Goal: Information Seeking & Learning: Learn about a topic

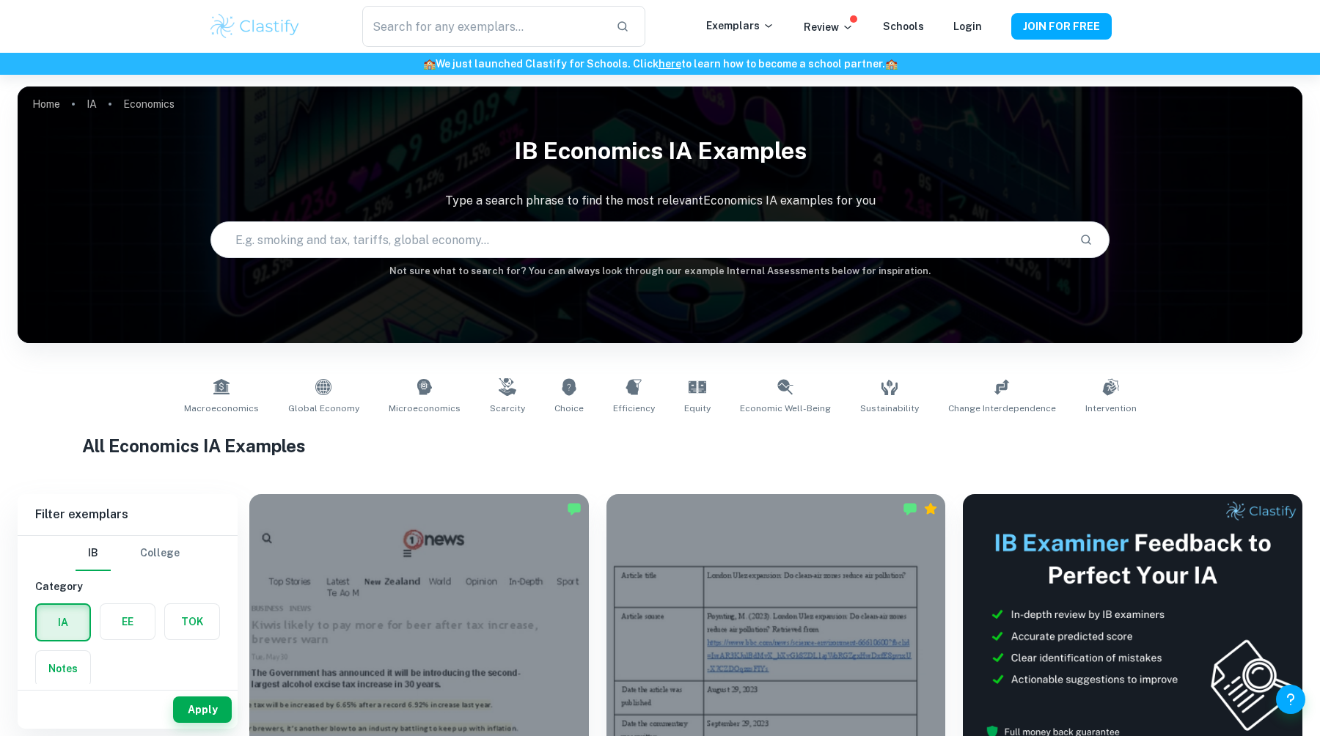
click at [763, 21] on p "Exemplars" at bounding box center [740, 26] width 68 height 16
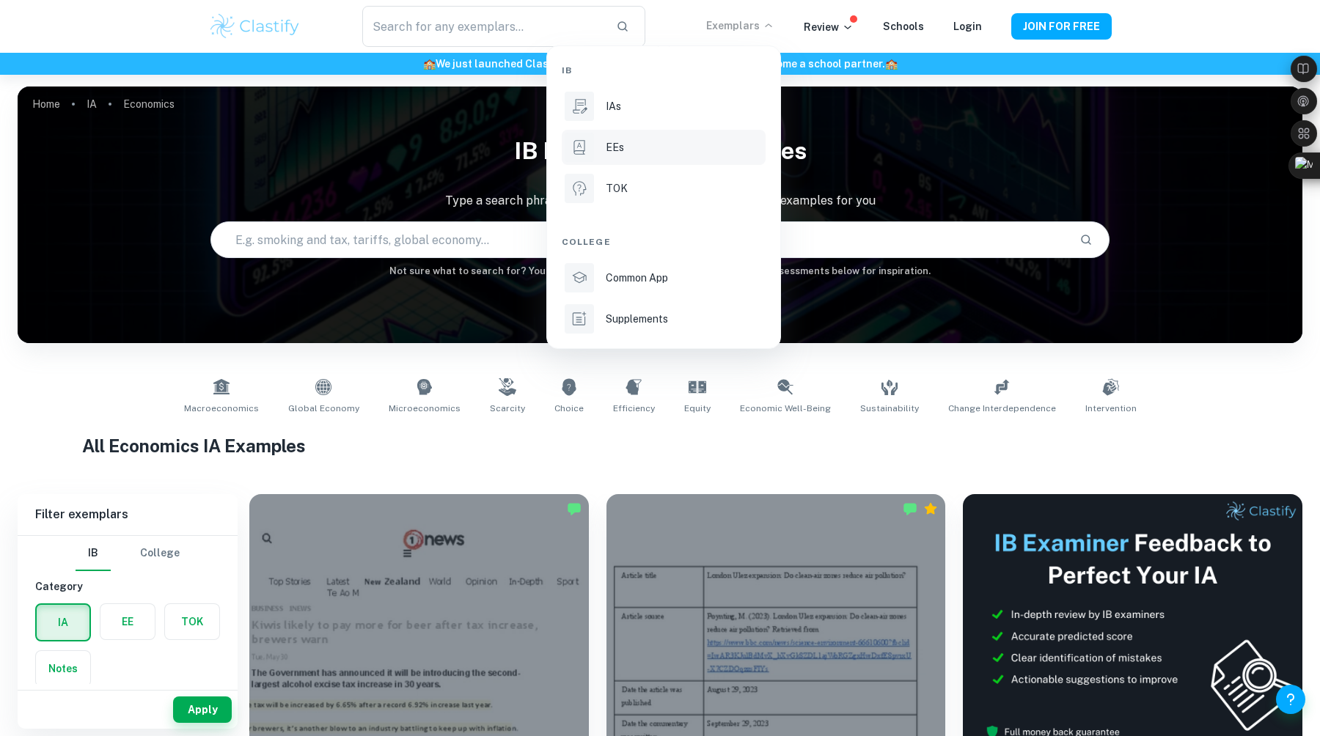
click at [636, 141] on div "EEs" at bounding box center [684, 147] width 157 height 16
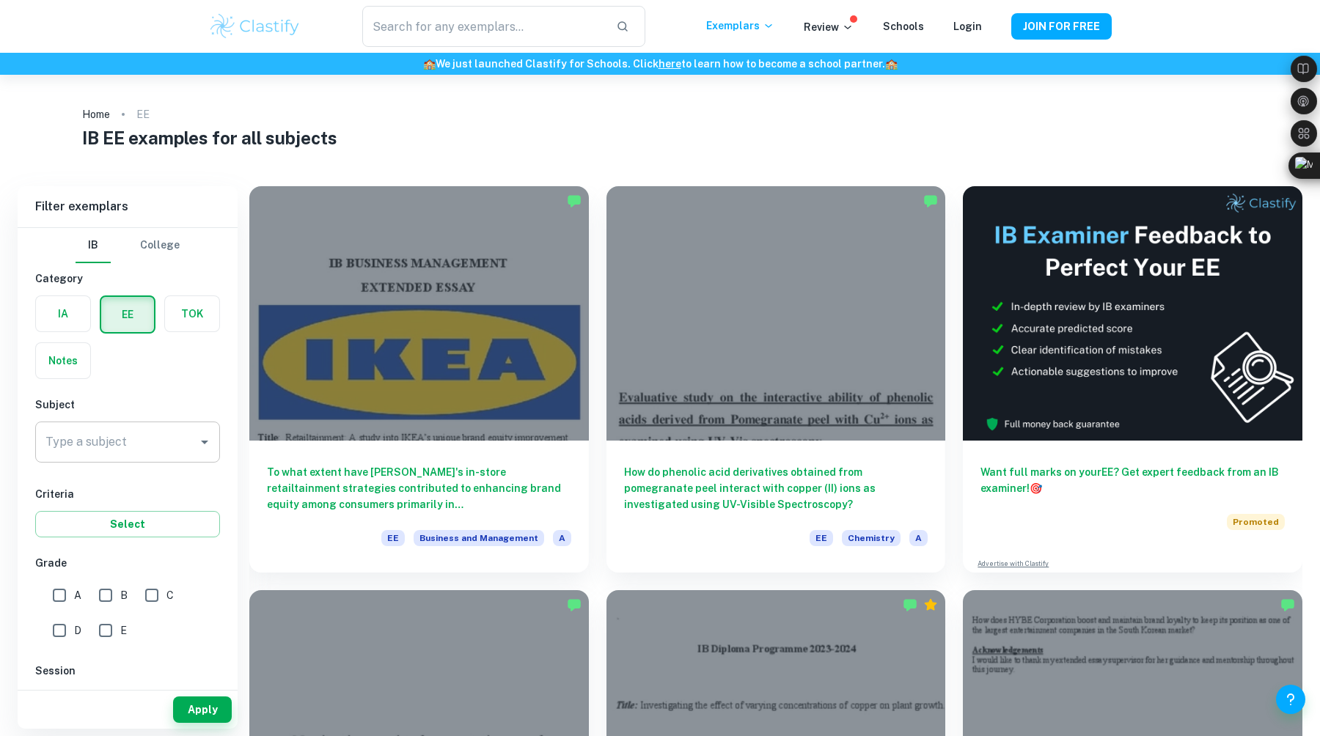
click at [104, 441] on input "Type a subject" at bounding box center [117, 442] width 150 height 28
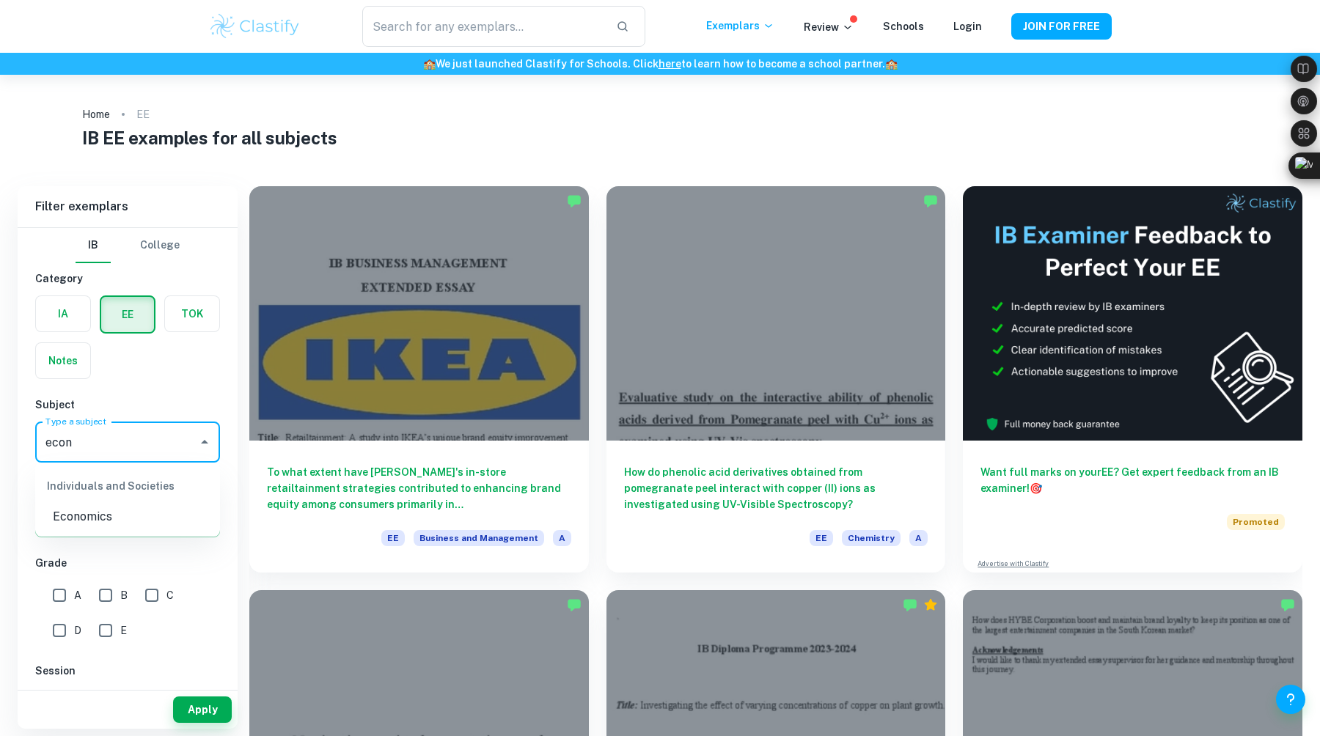
click at [83, 513] on li "Economics" at bounding box center [127, 517] width 185 height 26
type input "Economics"
click at [82, 586] on div "A" at bounding box center [70, 592] width 46 height 35
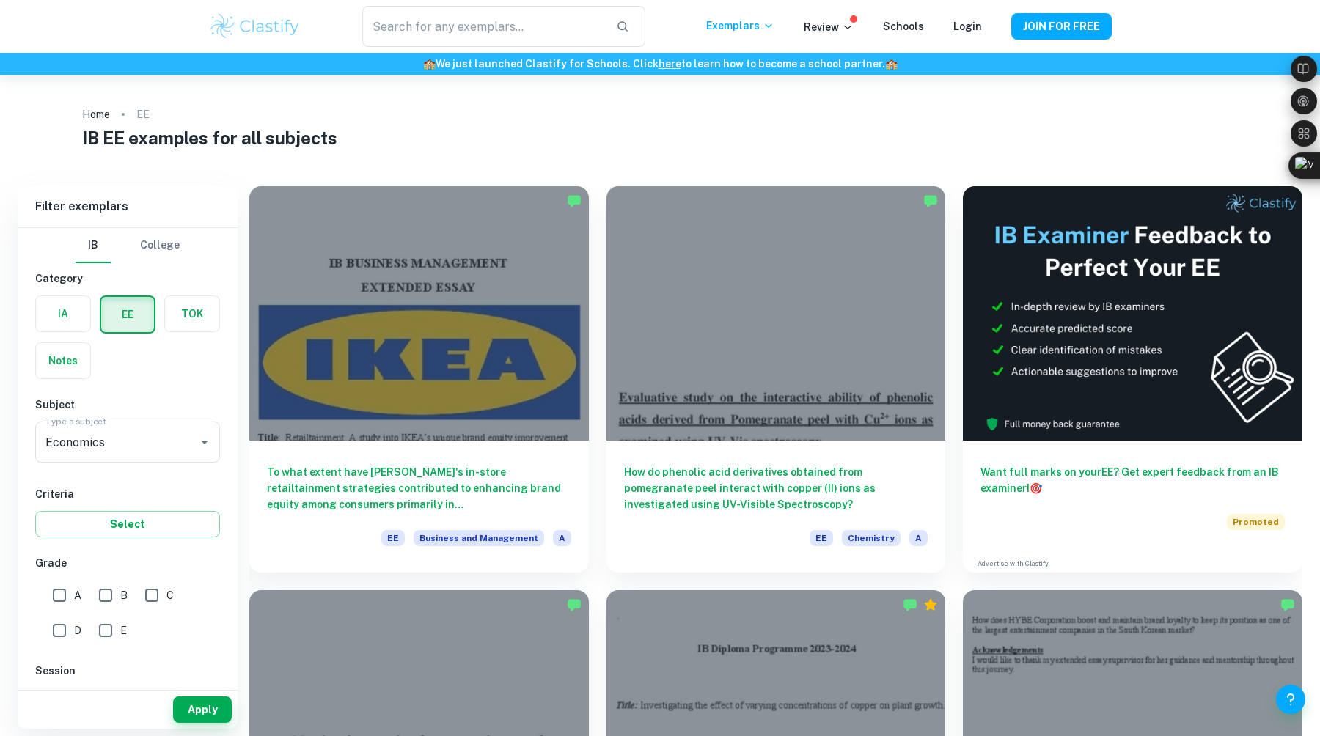
click at [88, 586] on div "A" at bounding box center [70, 592] width 46 height 35
click at [80, 586] on label "A" at bounding box center [63, 595] width 37 height 29
click at [74, 586] on input "A" at bounding box center [59, 595] width 29 height 29
checkbox input "true"
click at [90, 586] on div "A" at bounding box center [70, 592] width 46 height 35
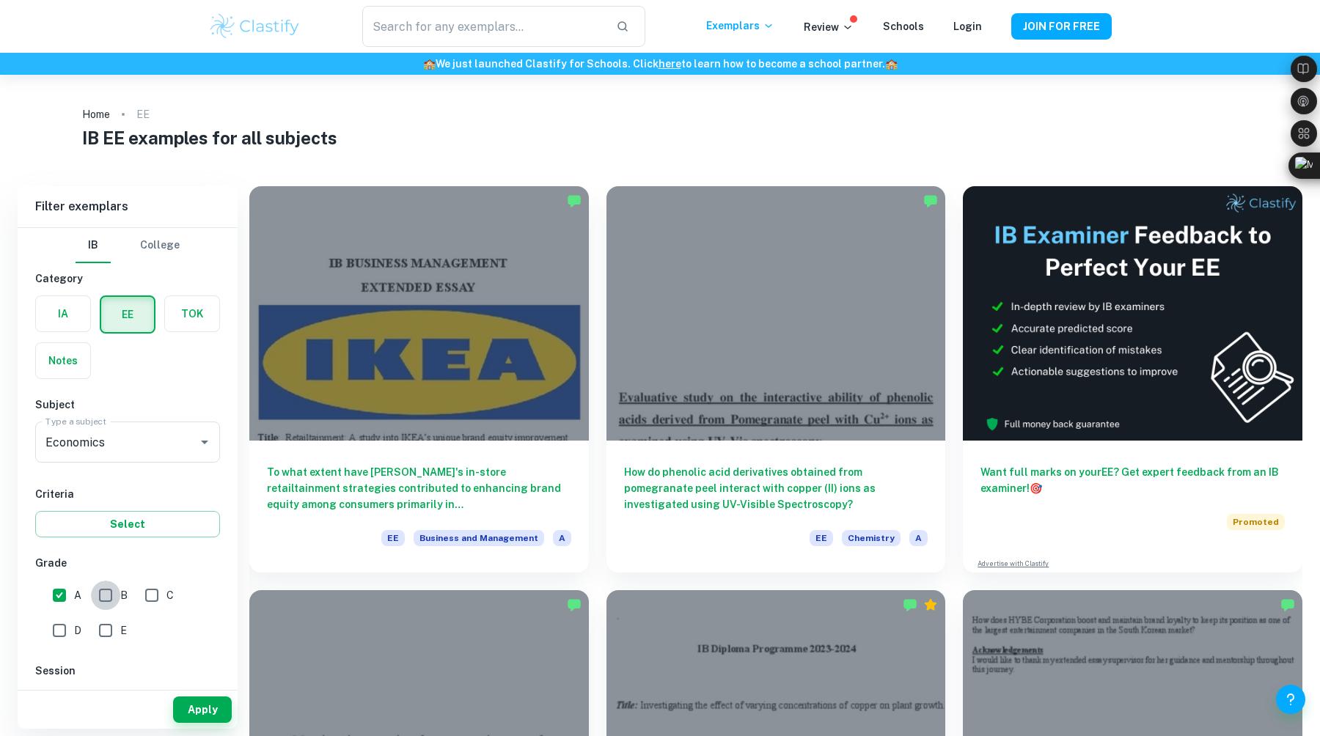
click at [93, 586] on input "B" at bounding box center [105, 595] width 29 height 29
checkbox input "true"
click at [203, 708] on button "Apply" at bounding box center [202, 709] width 59 height 26
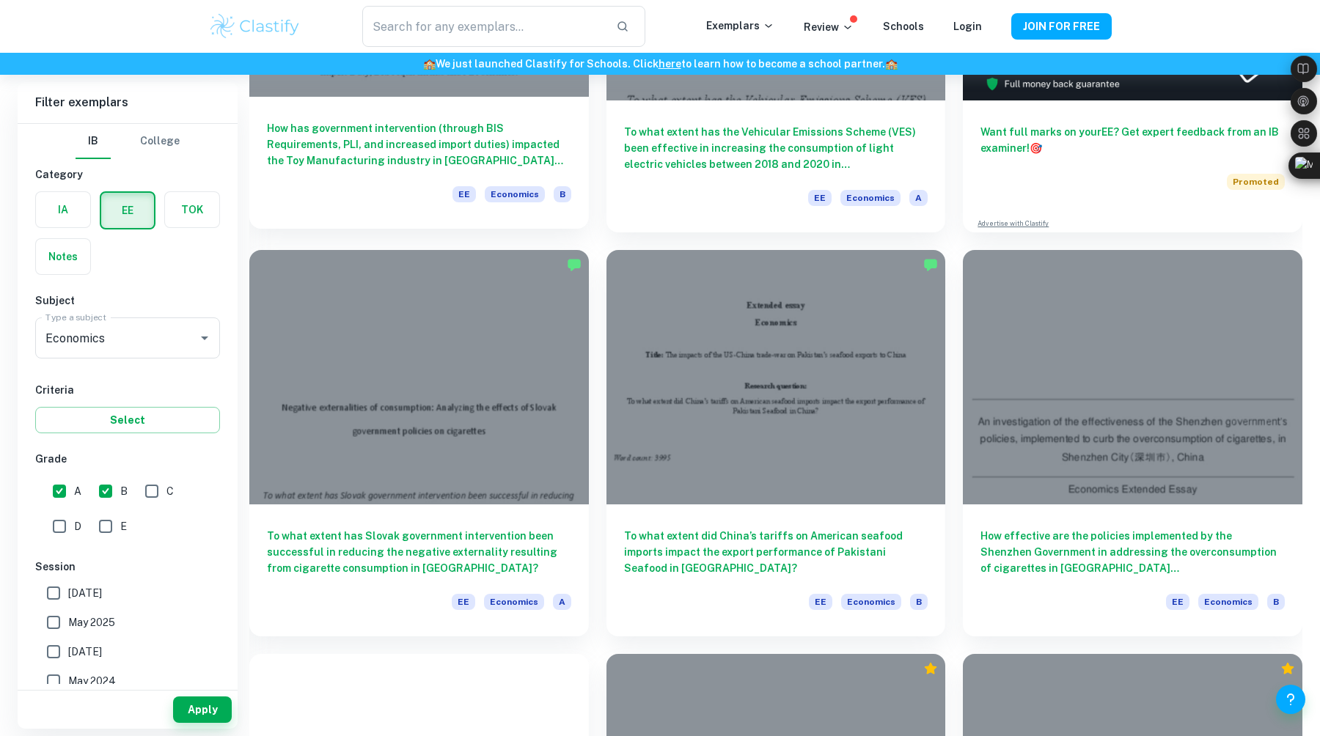
scroll to position [342, 0]
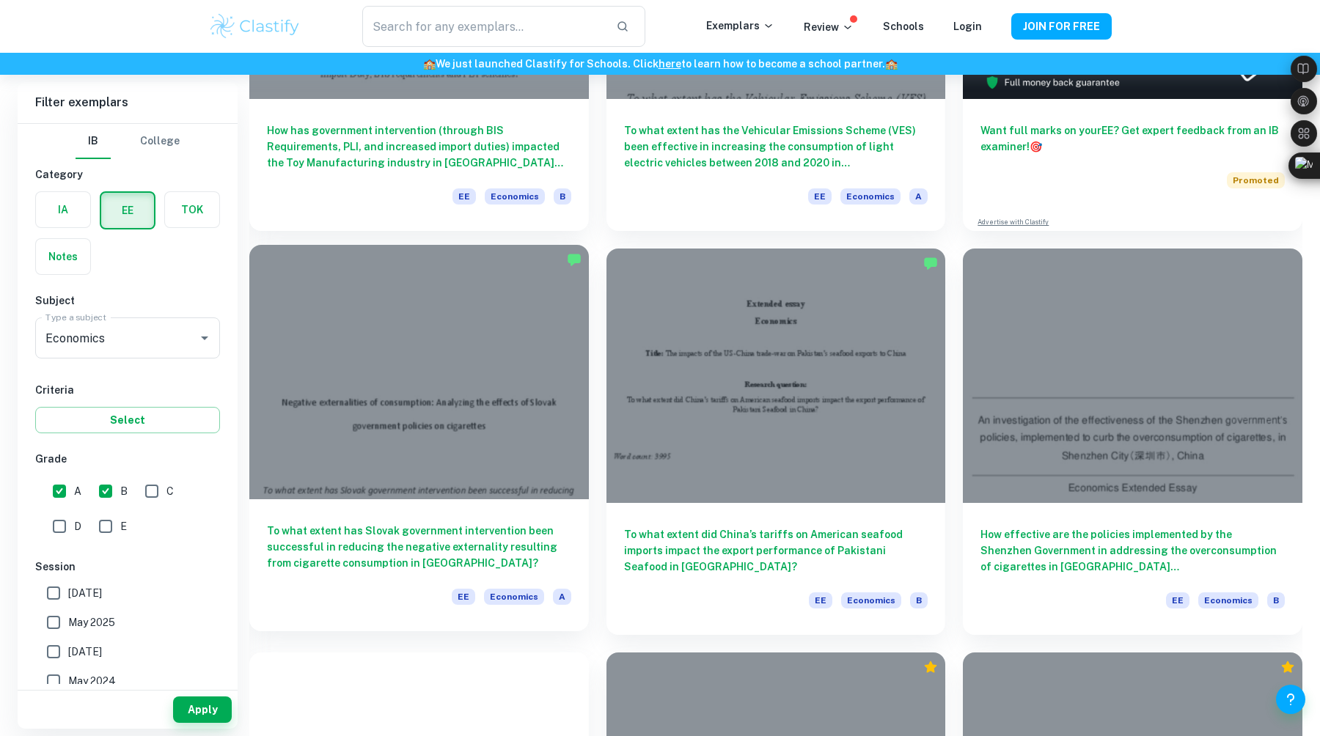
click at [408, 462] on div at bounding box center [418, 372] width 339 height 254
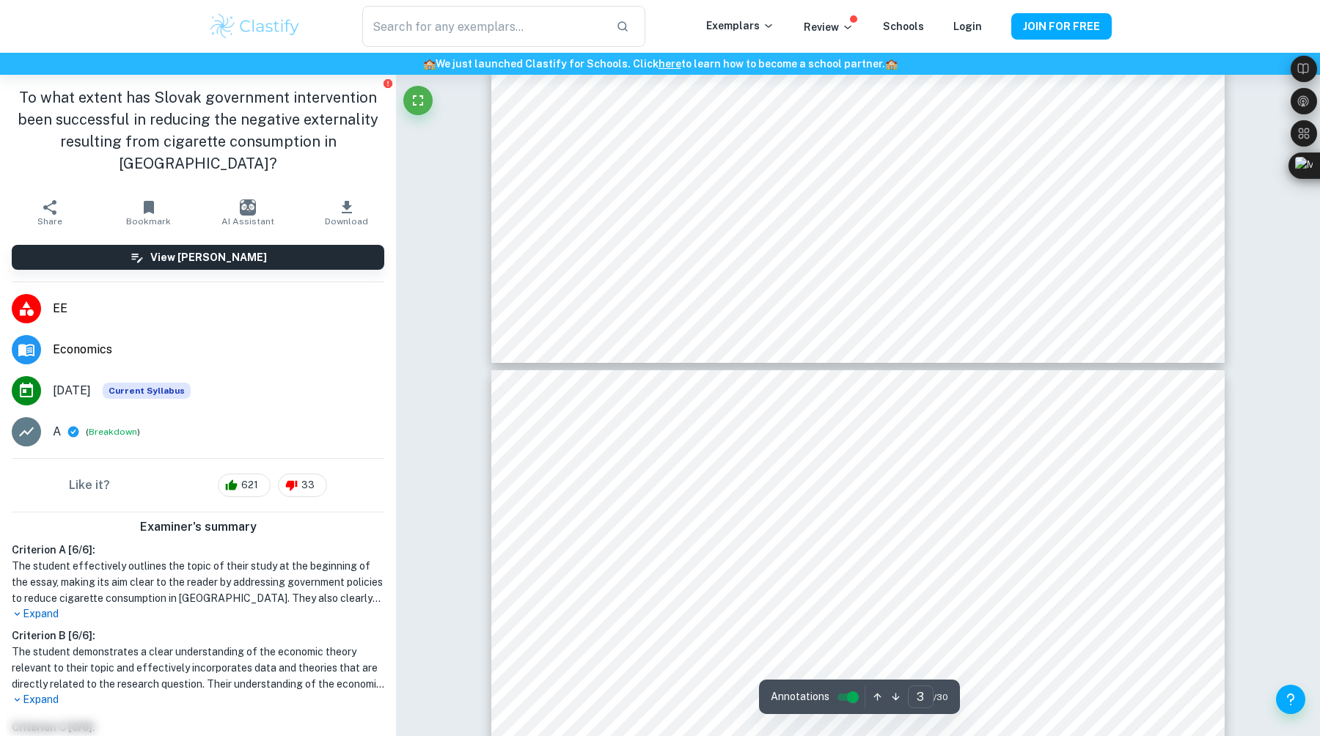
type input "4"
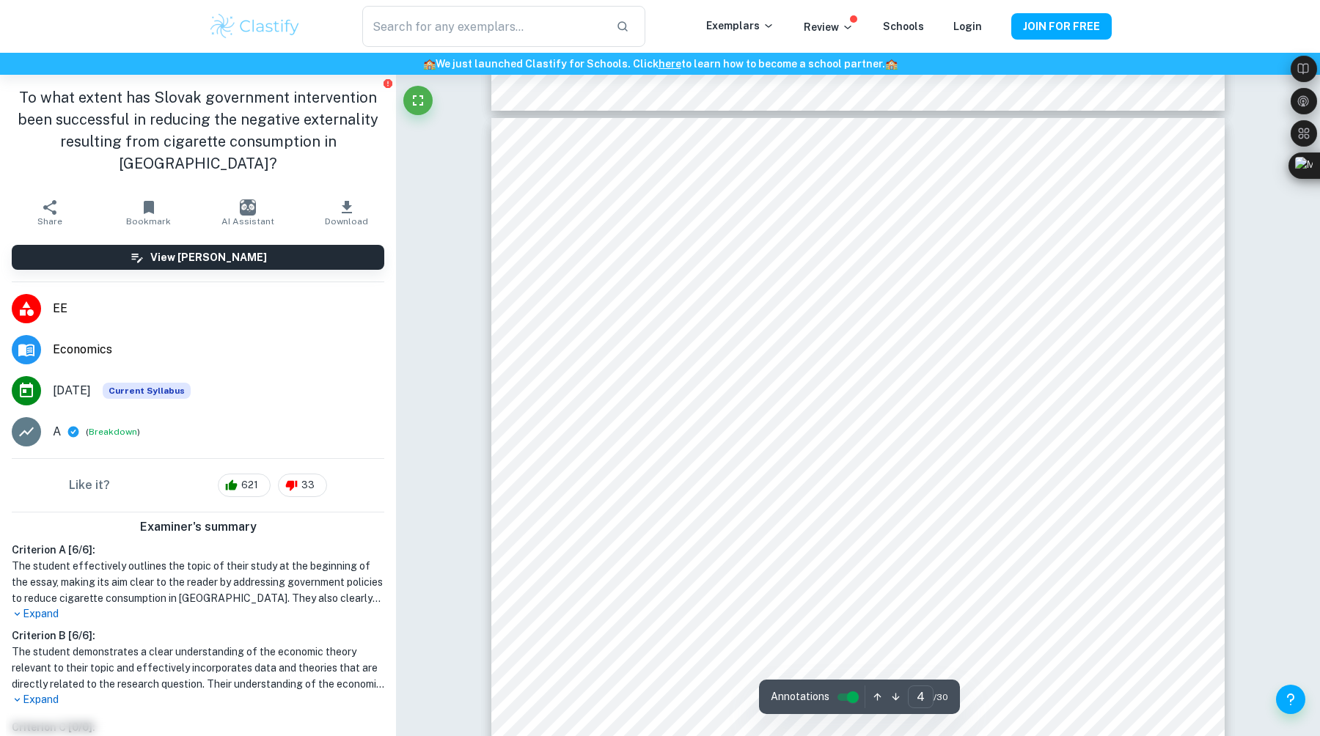
scroll to position [3113, 0]
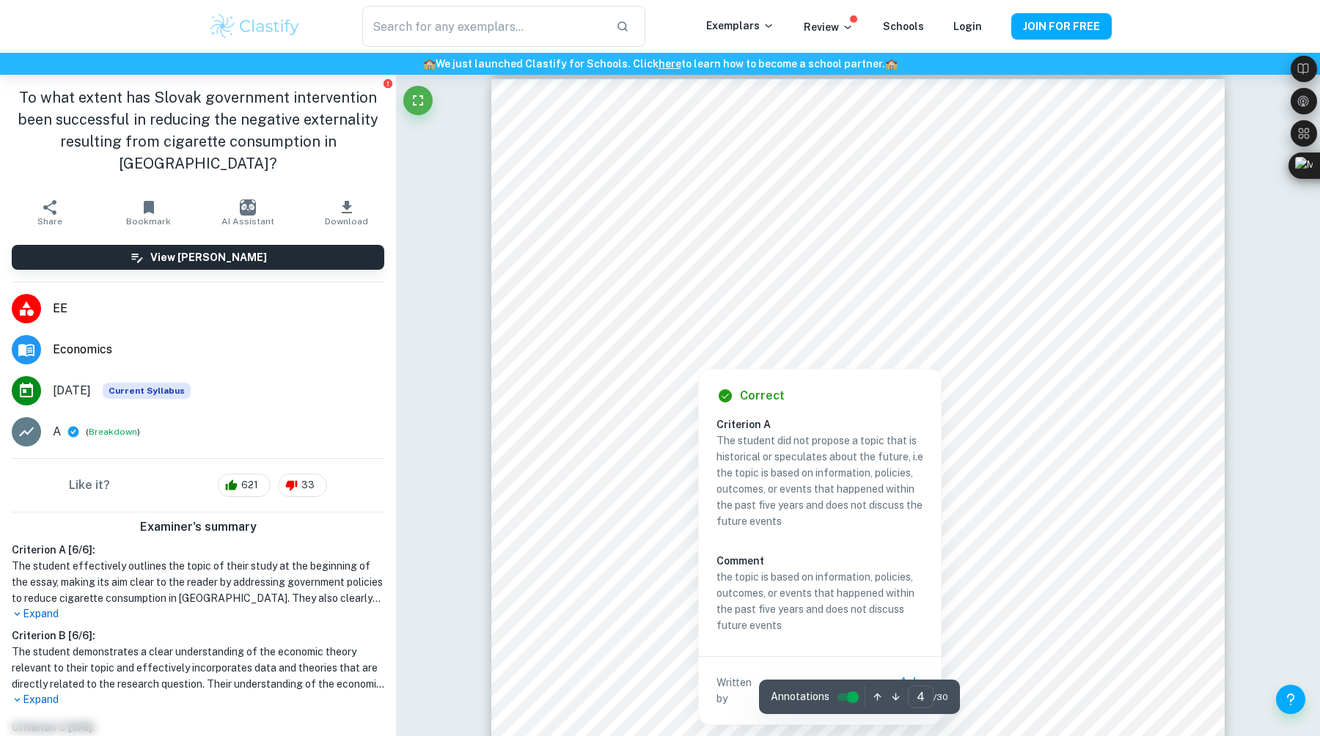
click at [758, 282] on div at bounding box center [855, 287] width 554 height 55
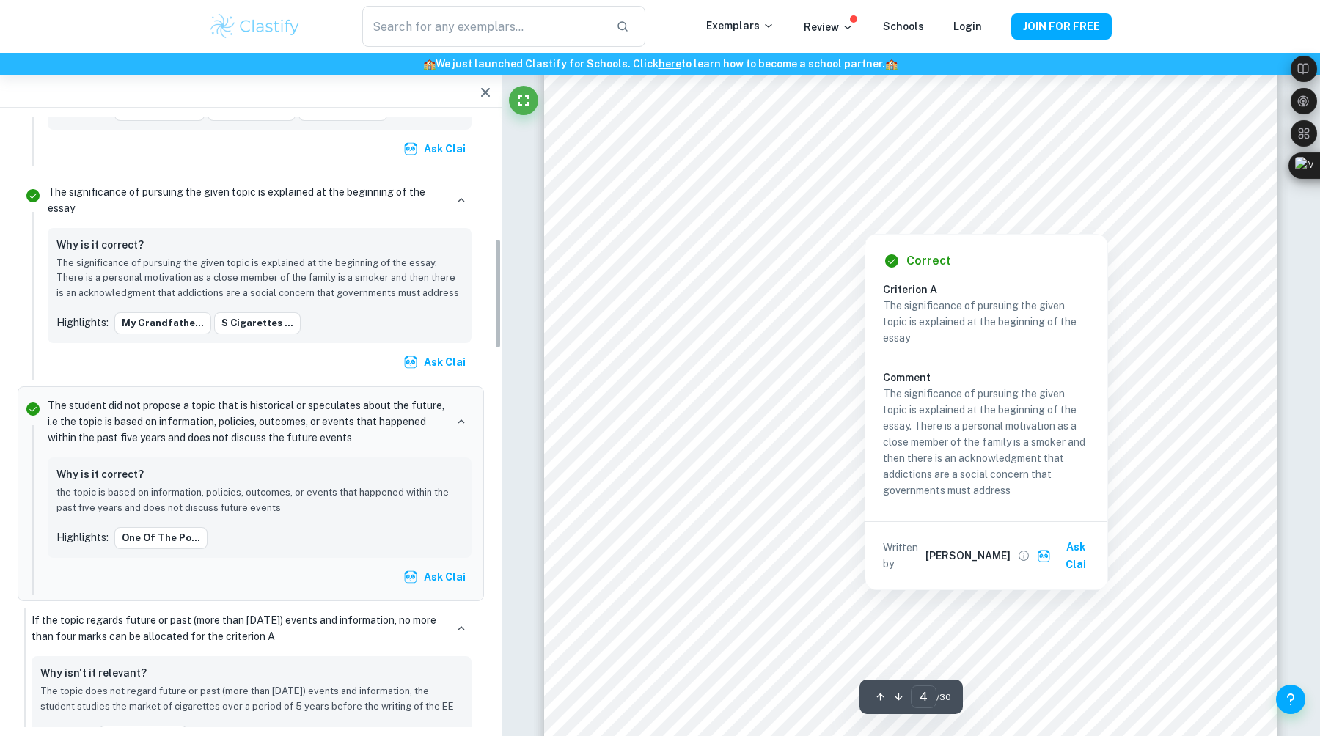
scroll to position [674, 0]
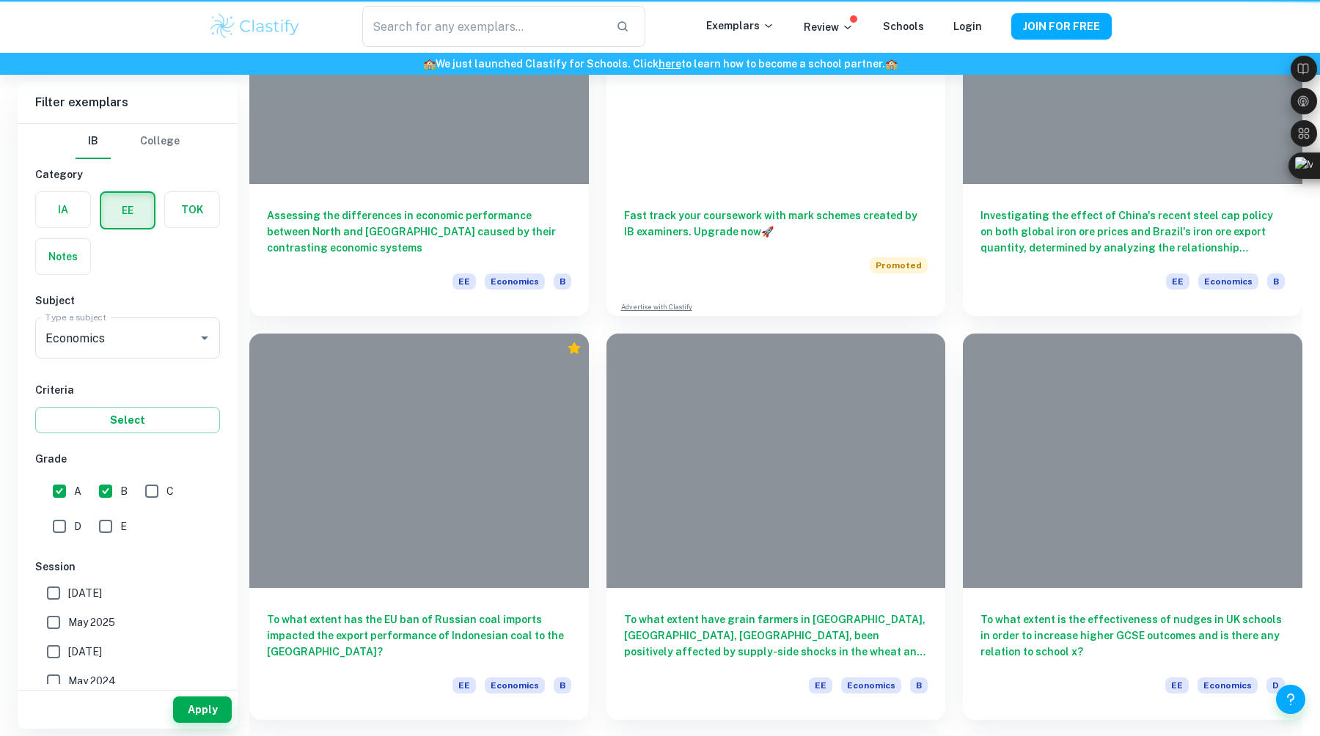
scroll to position [342, 0]
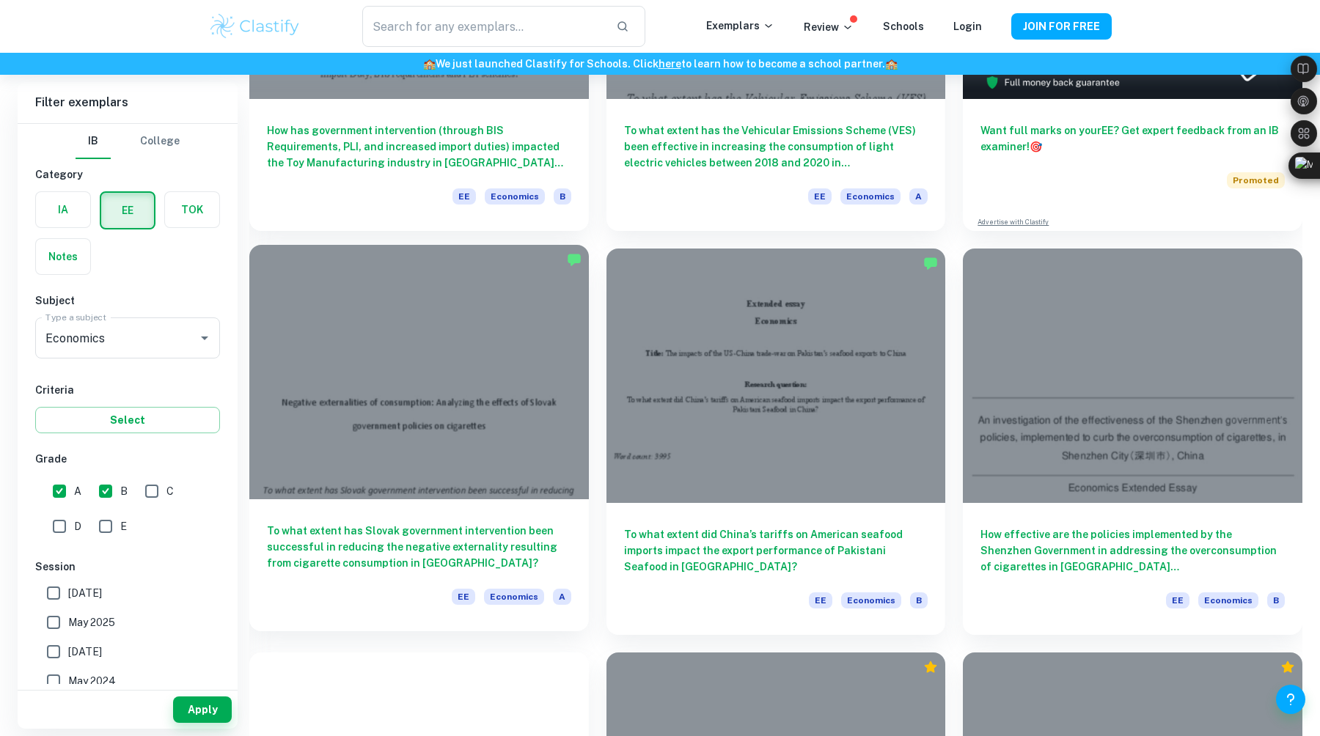
click at [378, 424] on div at bounding box center [418, 372] width 339 height 254
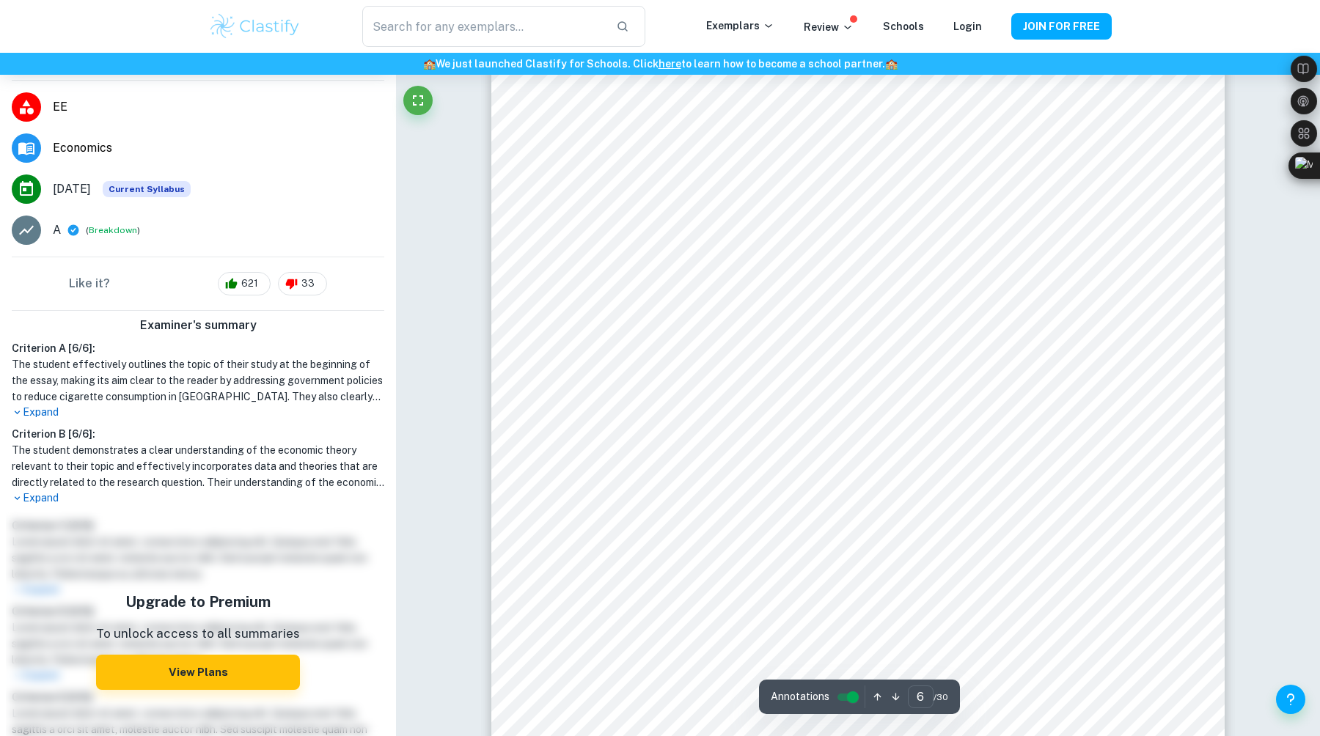
scroll to position [5181, 0]
type input "6"
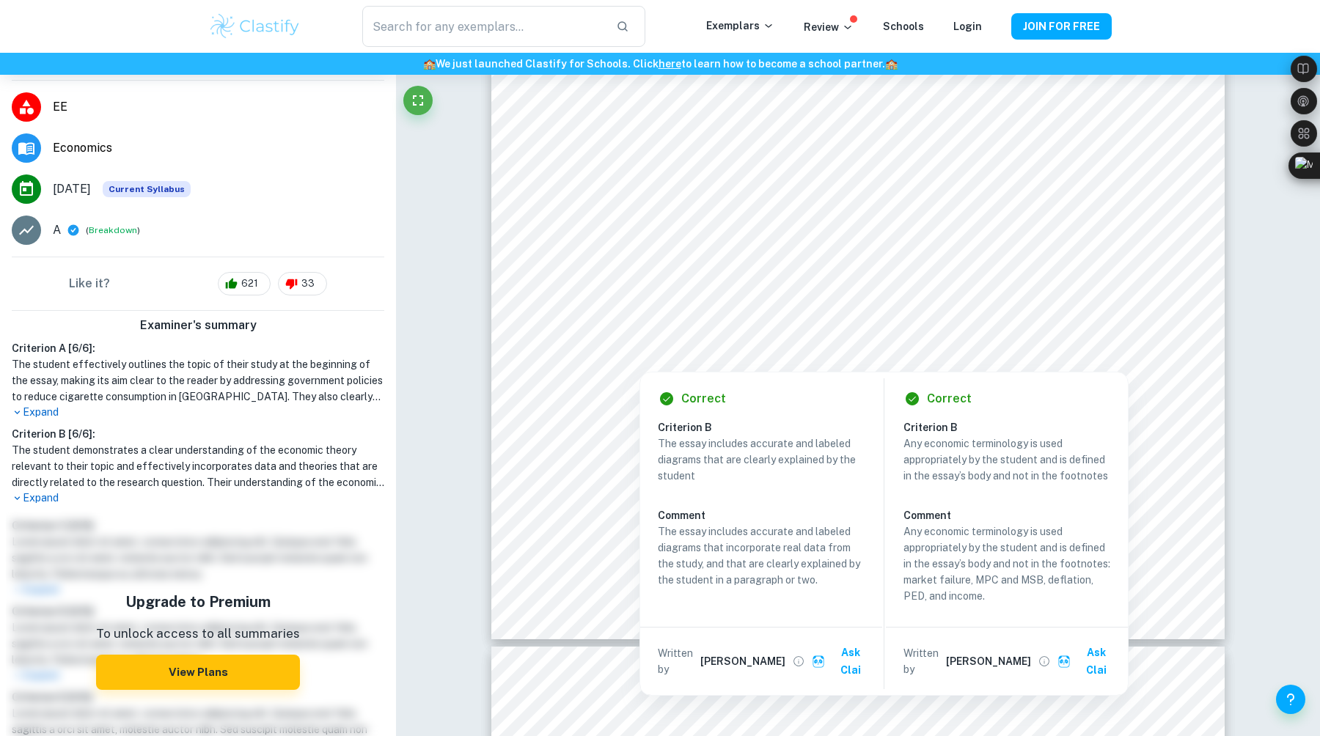
scroll to position [5413, 0]
